Goal: Transaction & Acquisition: Purchase product/service

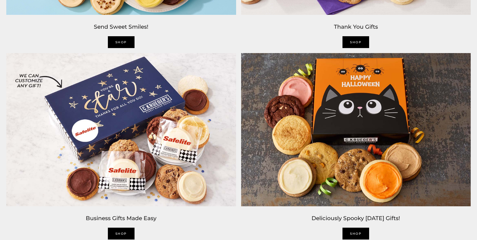
scroll to position [1005, 0]
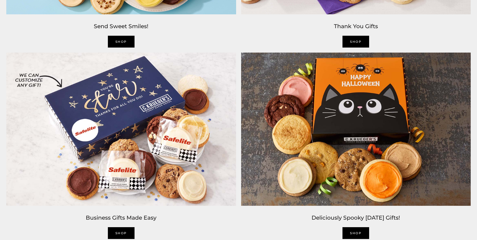
click at [115, 149] on img at bounding box center [121, 129] width 235 height 158
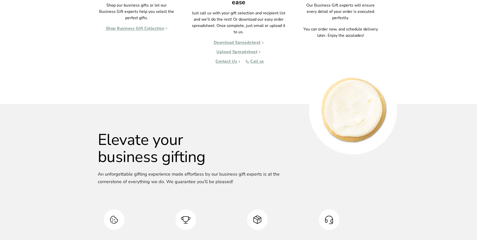
scroll to position [452, 0]
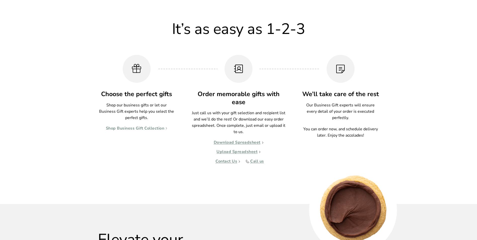
click at [154, 126] on link "Shop Business Gift Collection" at bounding box center [137, 128] width 62 height 5
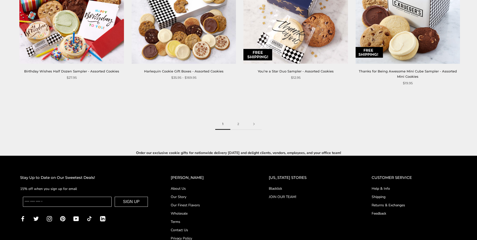
scroll to position [854, 0]
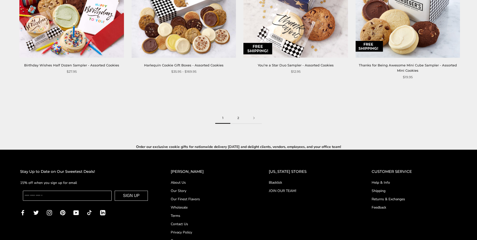
click at [237, 117] on link "2" at bounding box center [238, 117] width 16 height 11
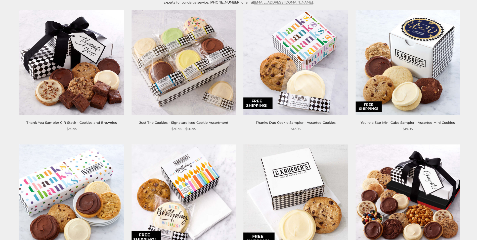
scroll to position [126, 0]
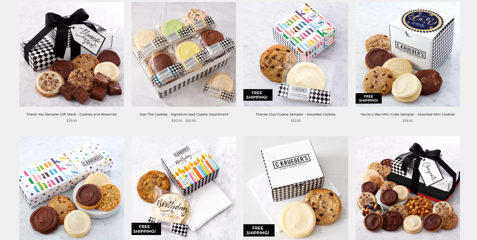
click at [180, 69] on img at bounding box center [183, 54] width 104 height 104
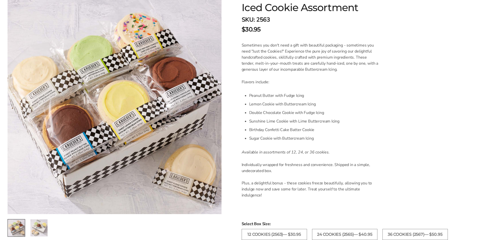
scroll to position [151, 0]
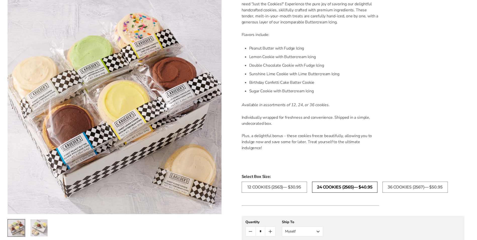
click at [333, 185] on label "24 COOKIES (2565)— $40.95" at bounding box center [344, 186] width 65 height 11
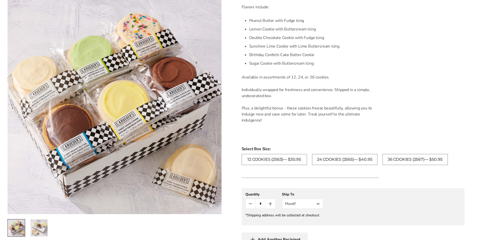
scroll to position [251, 0]
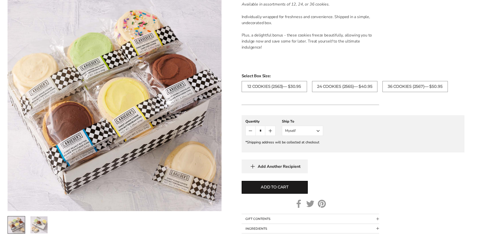
click at [270, 130] on icon "Count plus" at bounding box center [270, 131] width 6 height 6
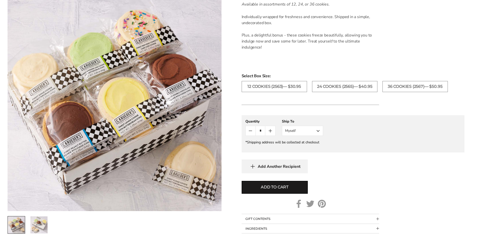
click at [270, 130] on icon "Count plus" at bounding box center [270, 131] width 6 height 6
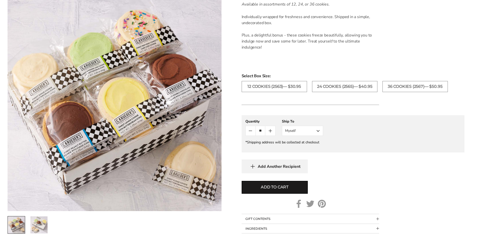
click at [270, 130] on icon "Count plus" at bounding box center [270, 131] width 6 height 6
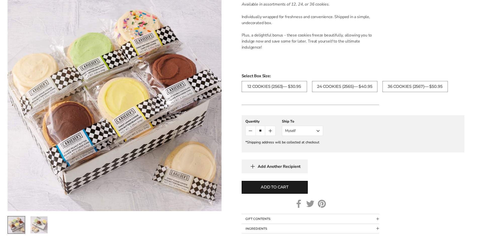
click at [270, 130] on icon "Count plus" at bounding box center [270, 131] width 6 height 6
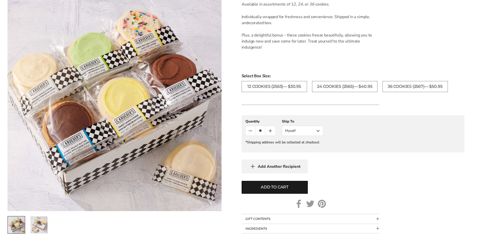
click at [270, 130] on icon "Count plus" at bounding box center [270, 131] width 6 height 6
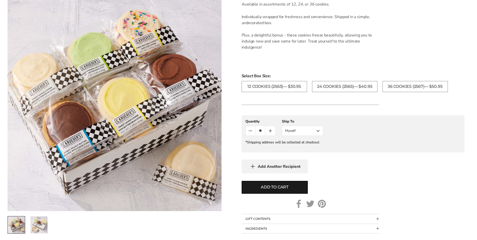
click at [270, 130] on icon "Count plus" at bounding box center [270, 131] width 6 height 6
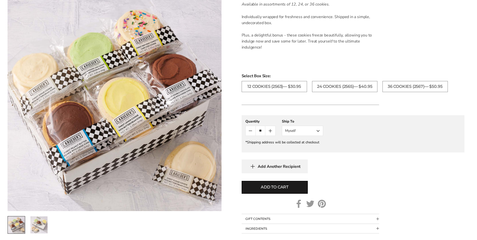
click at [270, 130] on icon "Count plus" at bounding box center [270, 131] width 6 height 6
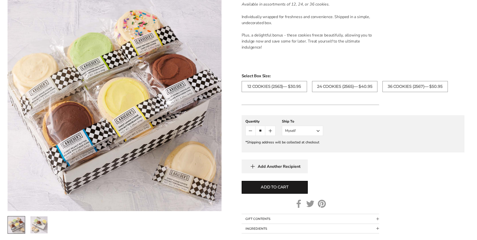
click at [270, 130] on icon "Count plus" at bounding box center [270, 131] width 6 height 6
type input "**"
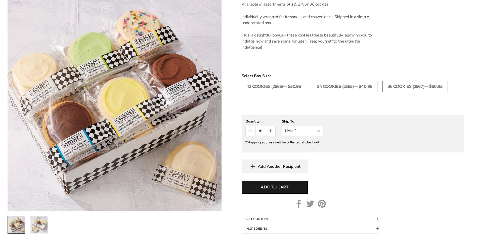
click at [311, 134] on button "Myself" at bounding box center [302, 131] width 41 height 10
click at [307, 149] on button "Other Recipient" at bounding box center [302, 149] width 41 height 9
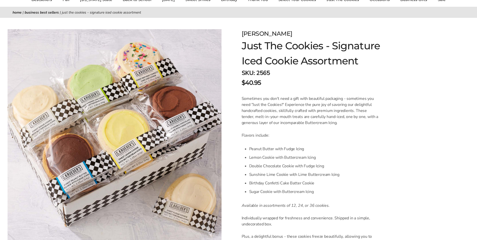
scroll to position [0, 0]
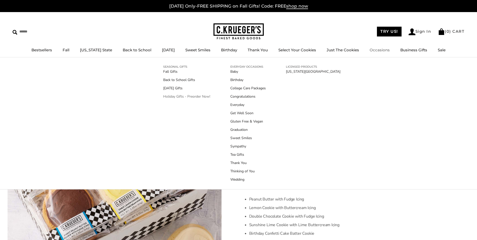
click at [170, 97] on link "Holiday Gifts - Preorder Now!" at bounding box center [186, 96] width 47 height 5
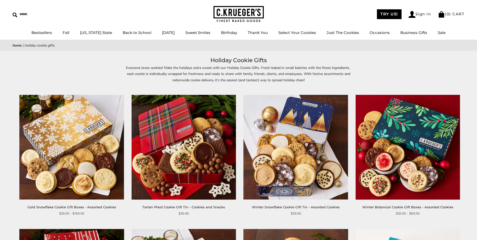
scroll to position [25, 0]
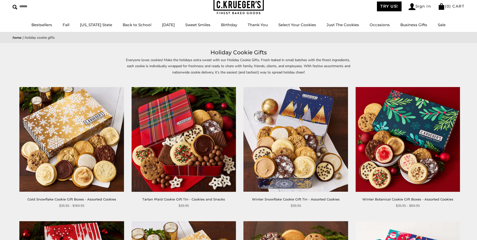
click at [400, 130] on img at bounding box center [407, 139] width 104 height 104
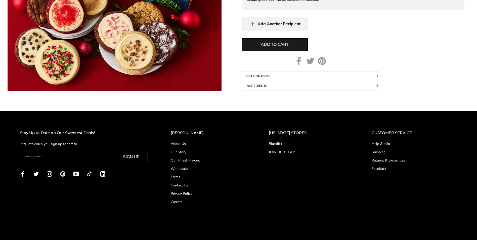
scroll to position [276, 0]
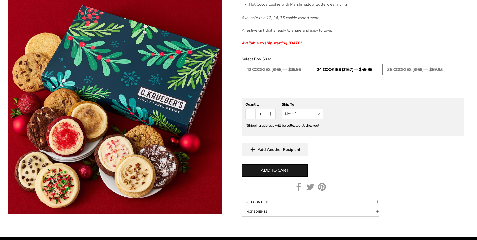
click at [355, 69] on label "24 Cookies (3167) — $49.95" at bounding box center [344, 69] width 65 height 11
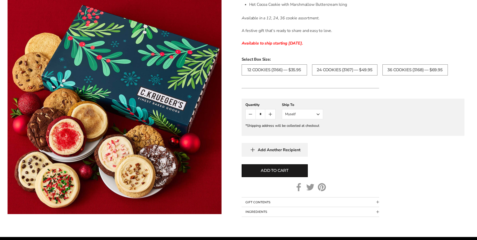
scroll to position [276, 0]
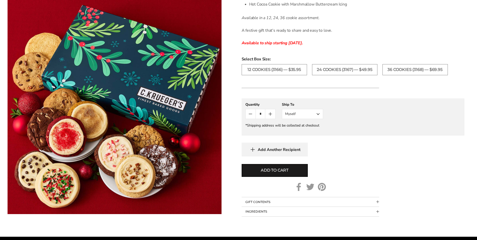
click at [270, 111] on icon "Count plus" at bounding box center [270, 114] width 6 height 6
type input "*"
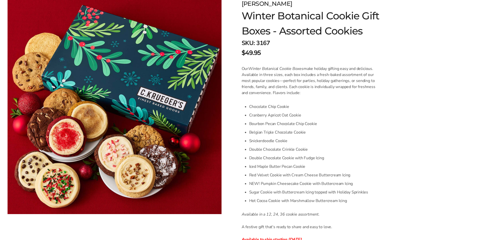
scroll to position [0, 0]
